Goal: Check status: Check status

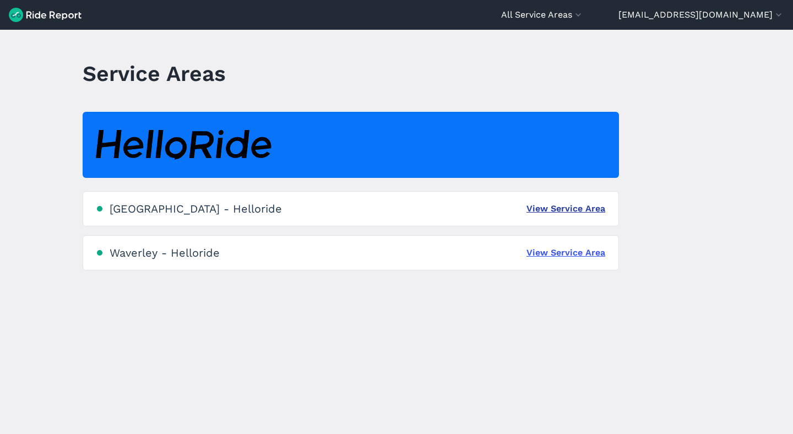
click at [554, 208] on link "View Service Area" at bounding box center [565, 208] width 79 height 13
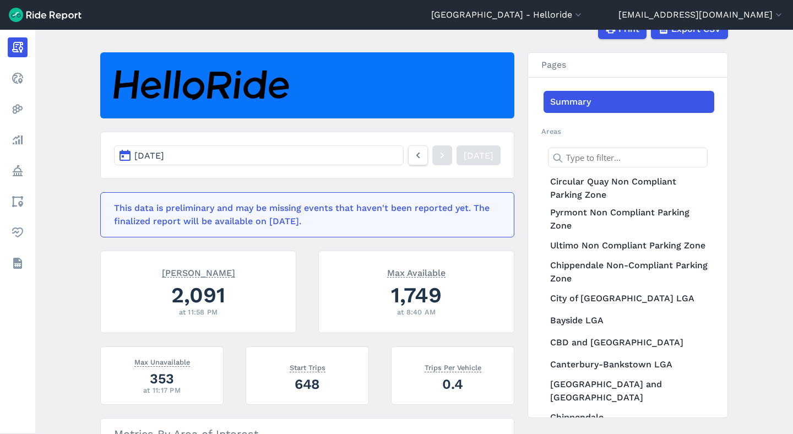
scroll to position [84, 0]
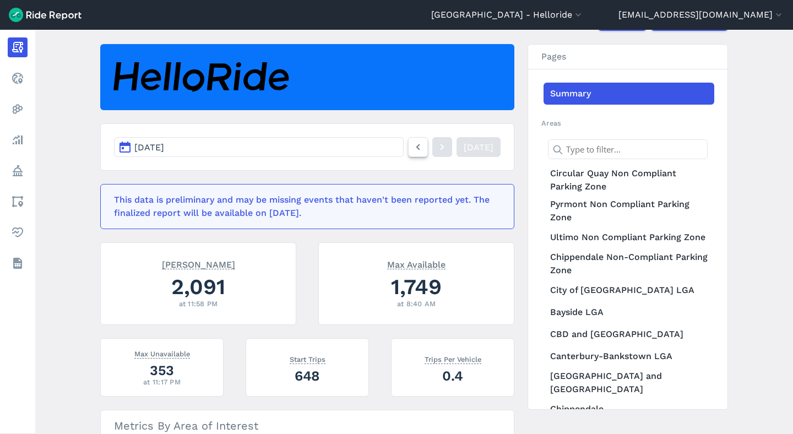
click at [412, 148] on icon at bounding box center [418, 146] width 12 height 13
click at [436, 146] on icon at bounding box center [442, 146] width 12 height 13
click at [416, 146] on use at bounding box center [418, 147] width 4 height 6
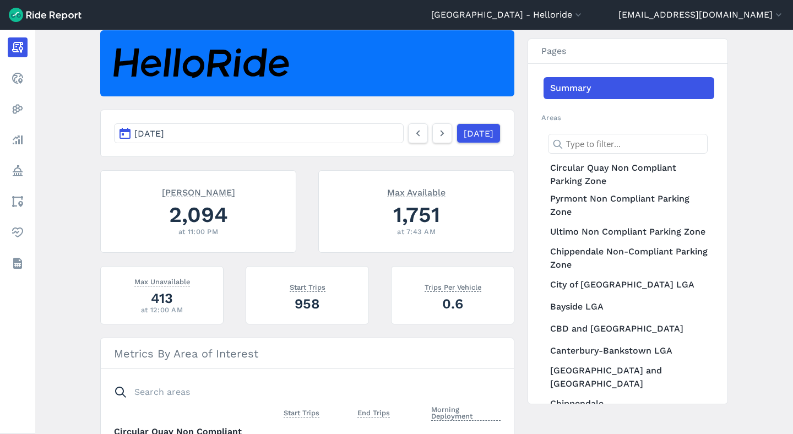
scroll to position [99, 0]
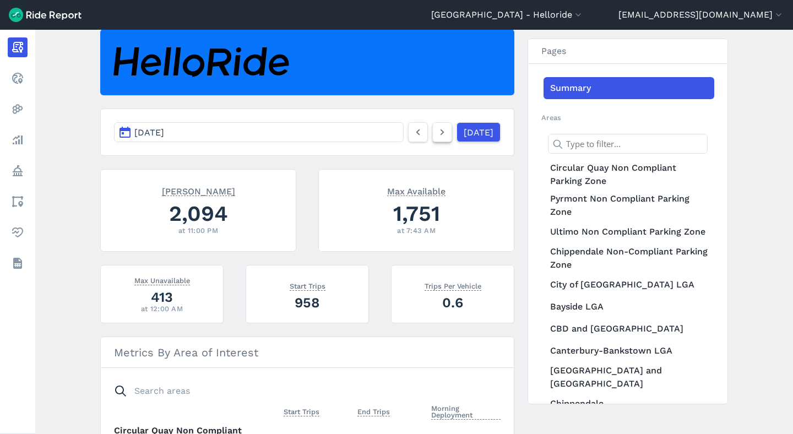
click at [438, 126] on link at bounding box center [442, 132] width 20 height 20
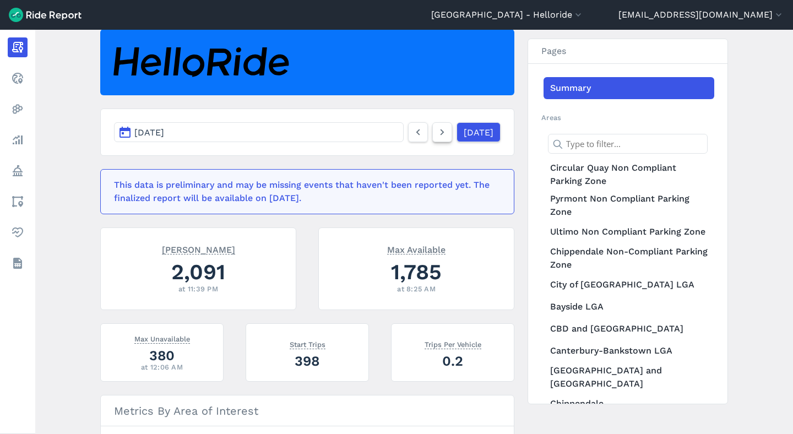
click at [440, 134] on use at bounding box center [442, 132] width 4 height 6
